Goal: Use online tool/utility: Utilize a website feature to perform a specific function

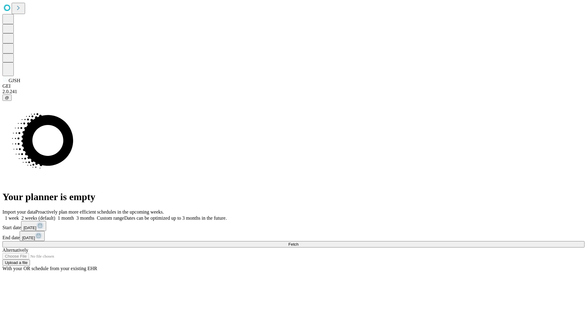
click at [299, 242] on span "Fetch" at bounding box center [294, 244] width 10 height 5
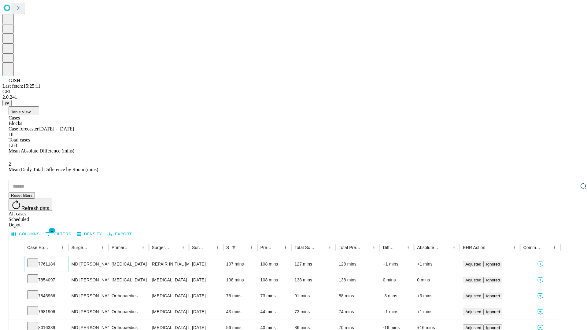
click at [36, 260] on icon at bounding box center [33, 263] width 6 height 6
